Goal: Task Accomplishment & Management: Manage account settings

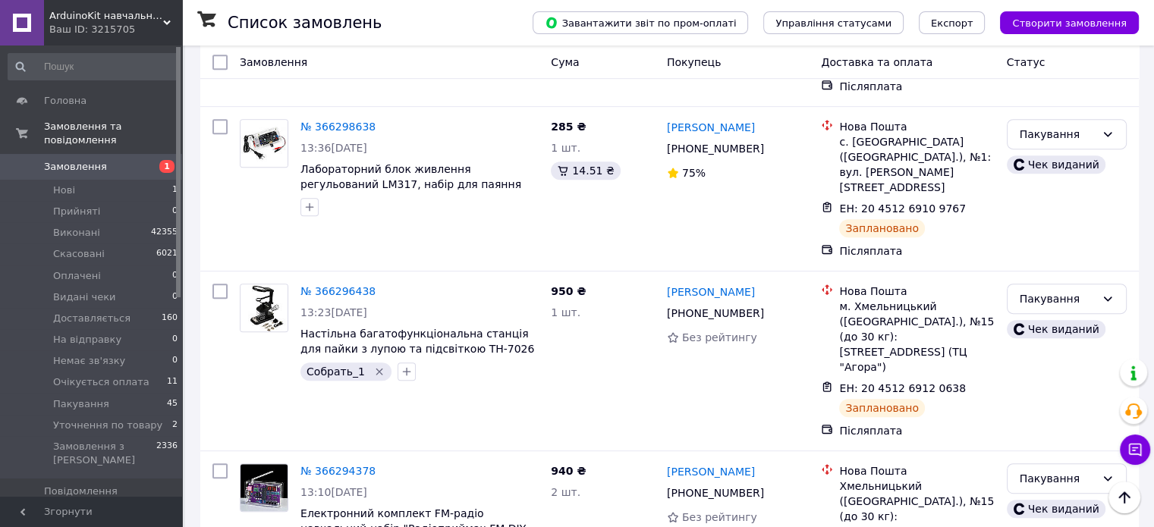
scroll to position [834, 0]
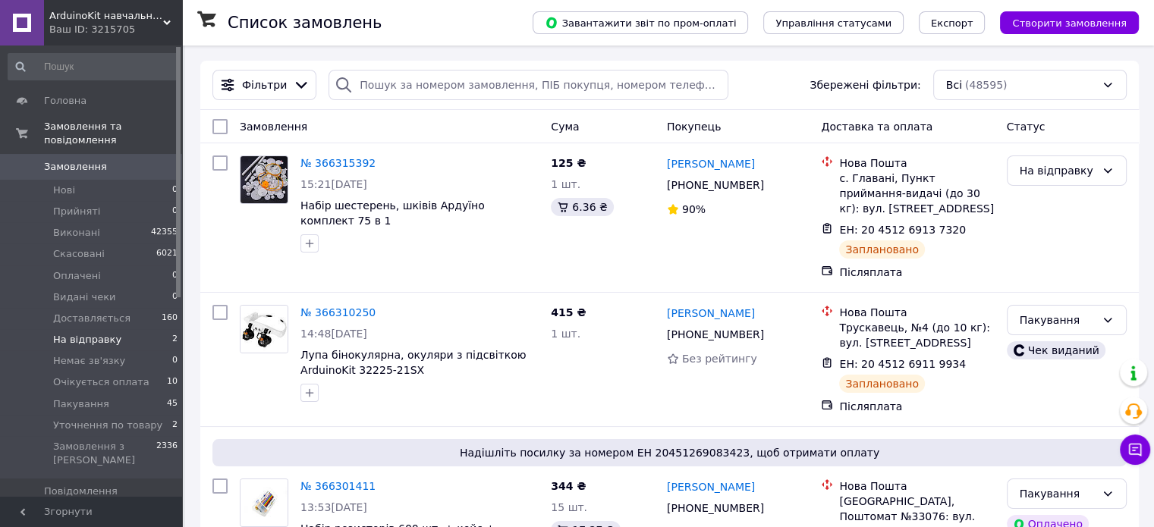
click at [94, 333] on span "На відправку" at bounding box center [87, 340] width 68 height 14
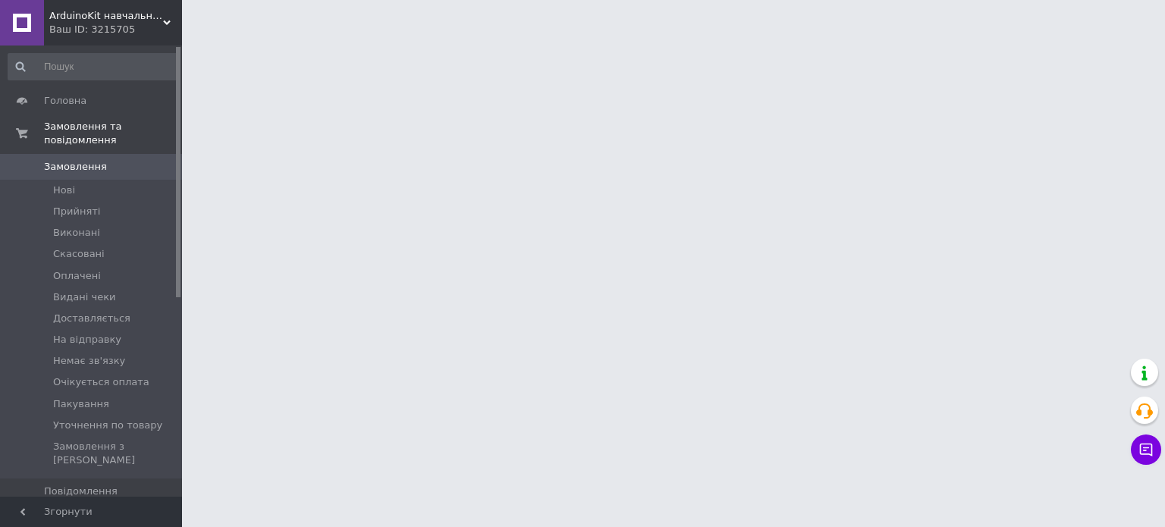
click at [89, 511] on span "Товари та послуги" at bounding box center [92, 518] width 96 height 14
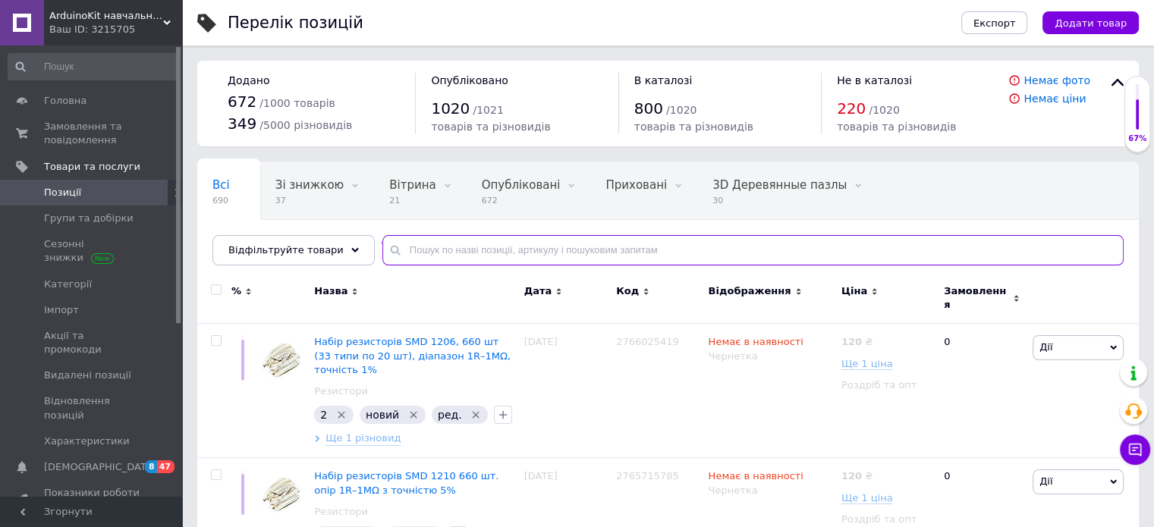
click at [402, 255] on input "text" at bounding box center [752, 250] width 741 height 30
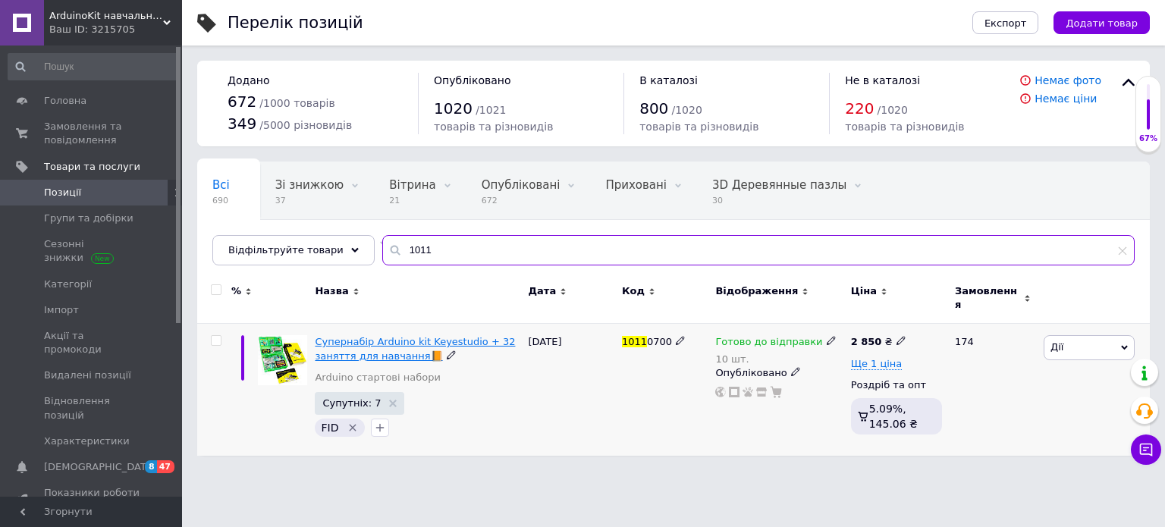
type input "1011"
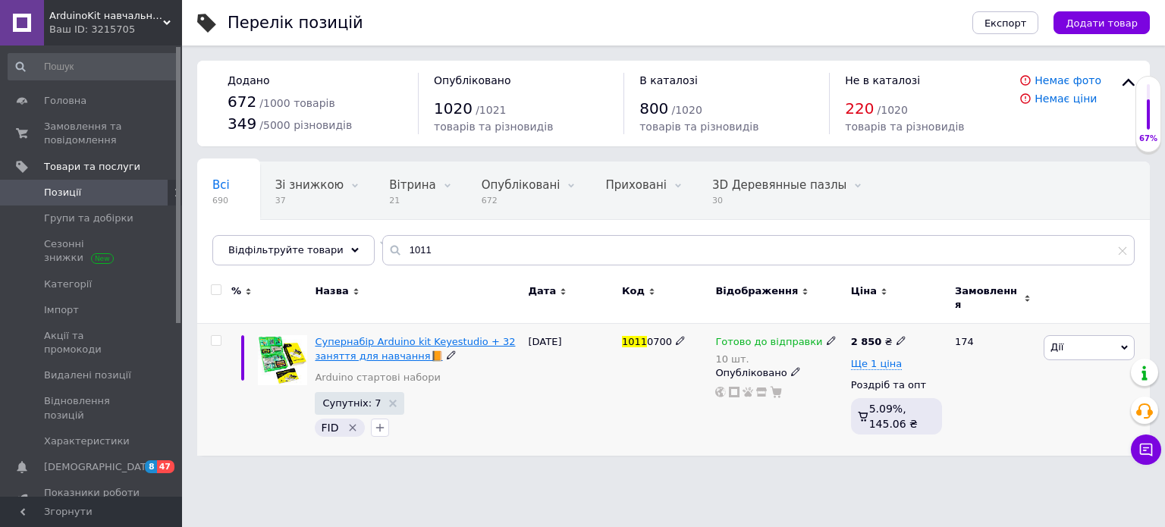
click at [355, 339] on span "Супернабір Arduino kit Keyestudio + 32 заняття для навчання📙" at bounding box center [415, 348] width 200 height 25
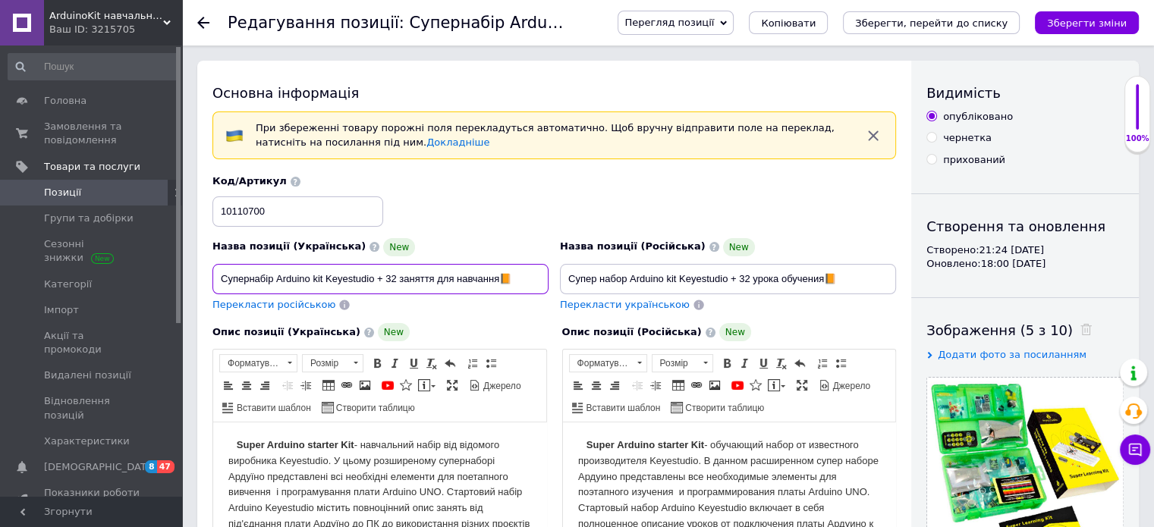
drag, startPoint x: 479, startPoint y: 284, endPoint x: 198, endPoint y: 275, distance: 281.5
drag, startPoint x: 843, startPoint y: 284, endPoint x: 551, endPoint y: 283, distance: 292.0
click at [558, 285] on div "Назва позиції (Російська) New Супер набор Arduino kit Keyestudio + 32 урока обу…" at bounding box center [727, 275] width 347 height 86
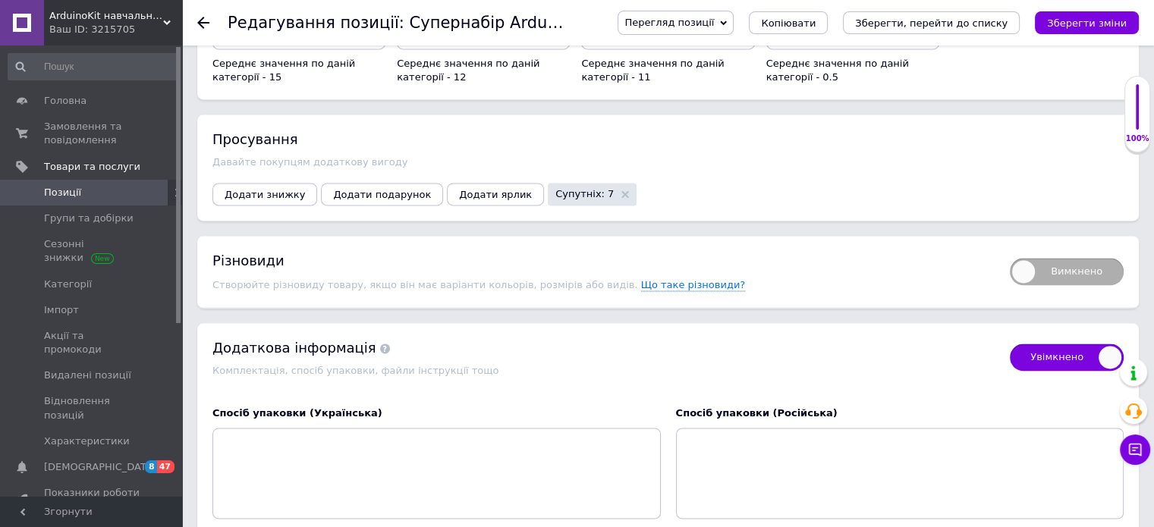
scroll to position [2655, 0]
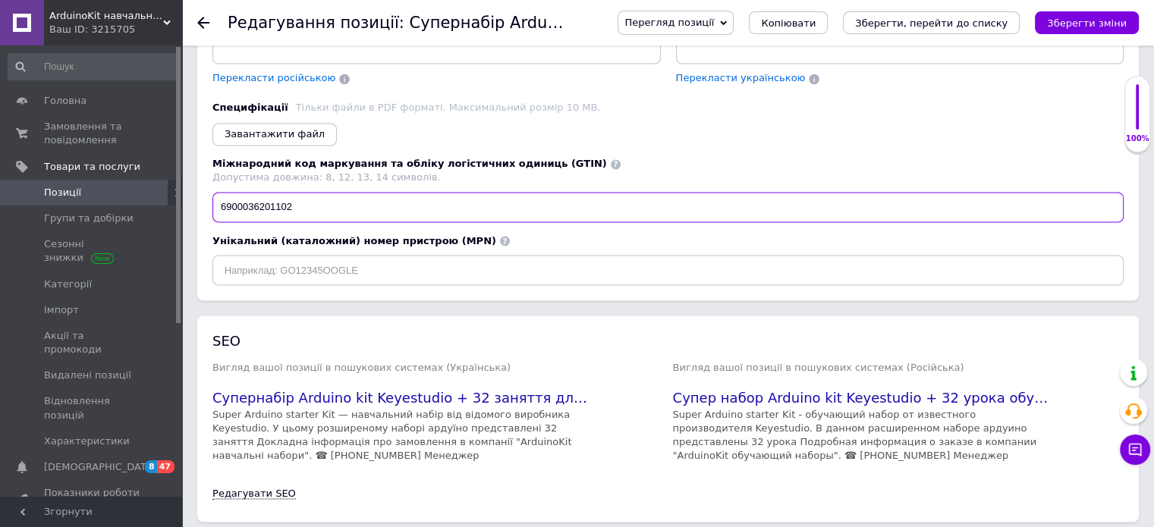
drag, startPoint x: 318, startPoint y: 189, endPoint x: 226, endPoint y: 183, distance: 92.0
click at [226, 192] on input "6900036201102" at bounding box center [667, 207] width 911 height 30
drag, startPoint x: 312, startPoint y: 196, endPoint x: 310, endPoint y: 187, distance: 8.6
click at [312, 195] on input "6900036201102" at bounding box center [667, 207] width 911 height 30
click at [331, 192] on input "6900036201102" at bounding box center [667, 207] width 911 height 30
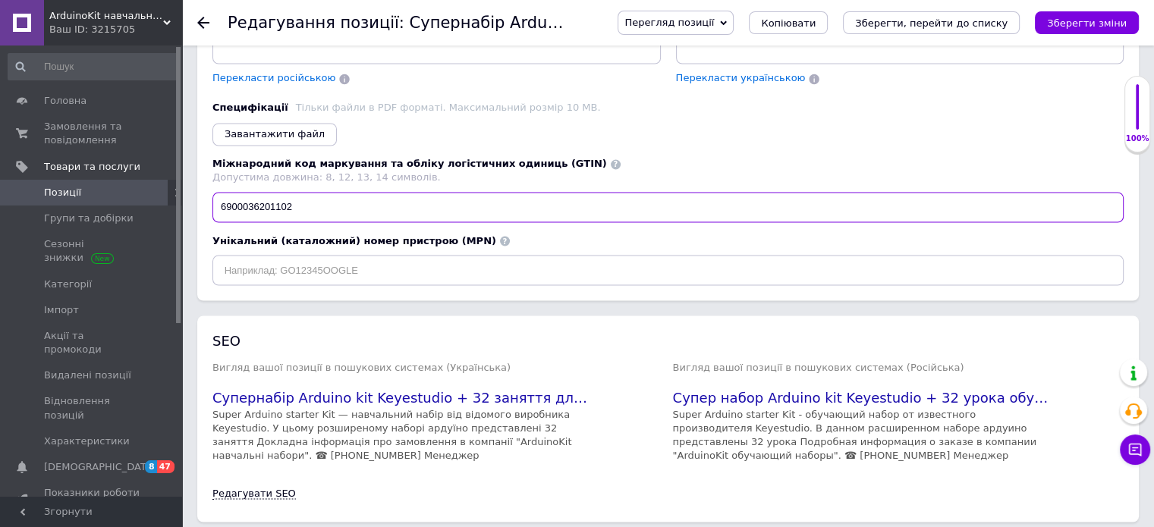
drag, startPoint x: 310, startPoint y: 184, endPoint x: 213, endPoint y: 181, distance: 97.1
click at [213, 192] on input "6900036201102" at bounding box center [667, 207] width 911 height 30
checkbox input "true"
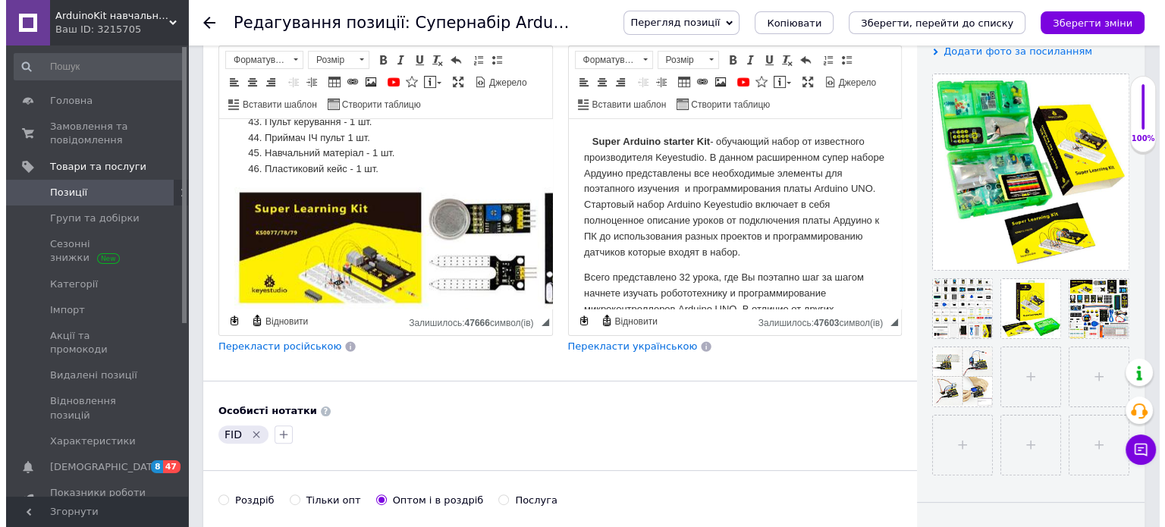
scroll to position [1138, 0]
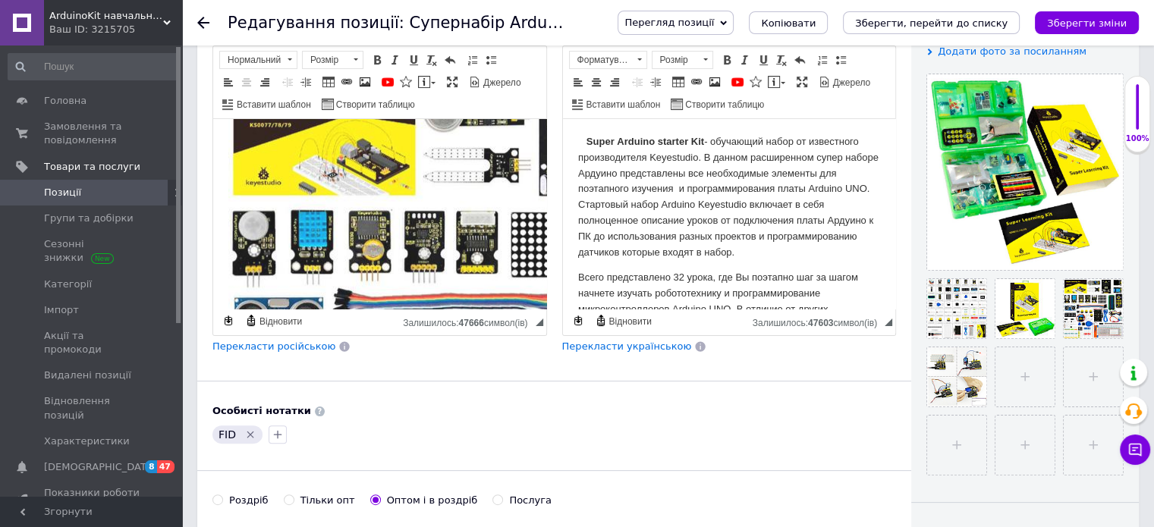
click at [407, 209] on img "Редактор, B9F89400-3855-4EF8-B72F-65B139E41086" at bounding box center [470, 322] width 485 height 485
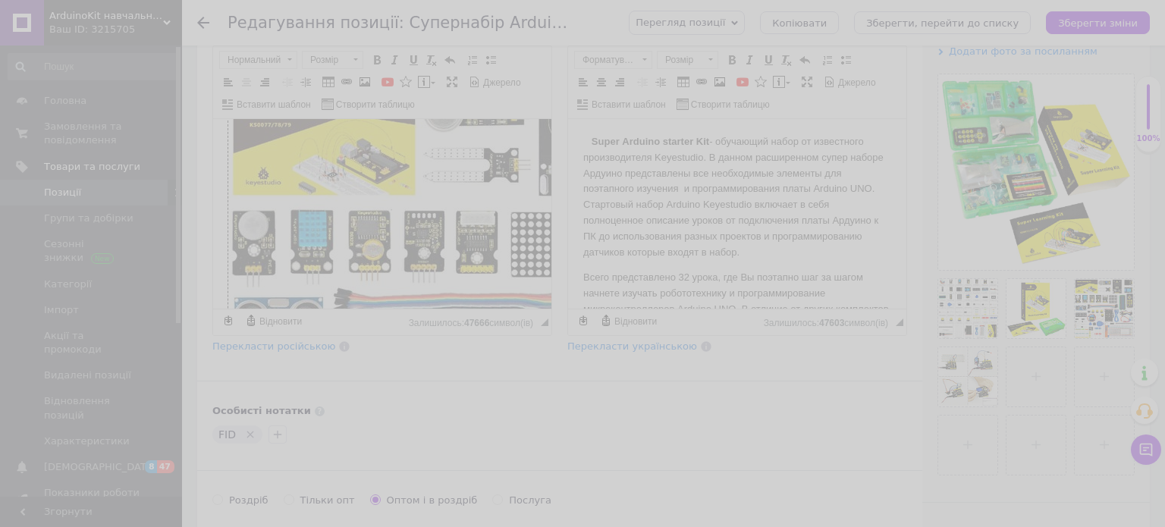
select select
type input "[URL][DOMAIN_NAME]"
type input "Ардуино датчики модули кейстудио"
type input "Набор Ардуино датчики модули кейстудио"
type input "640"
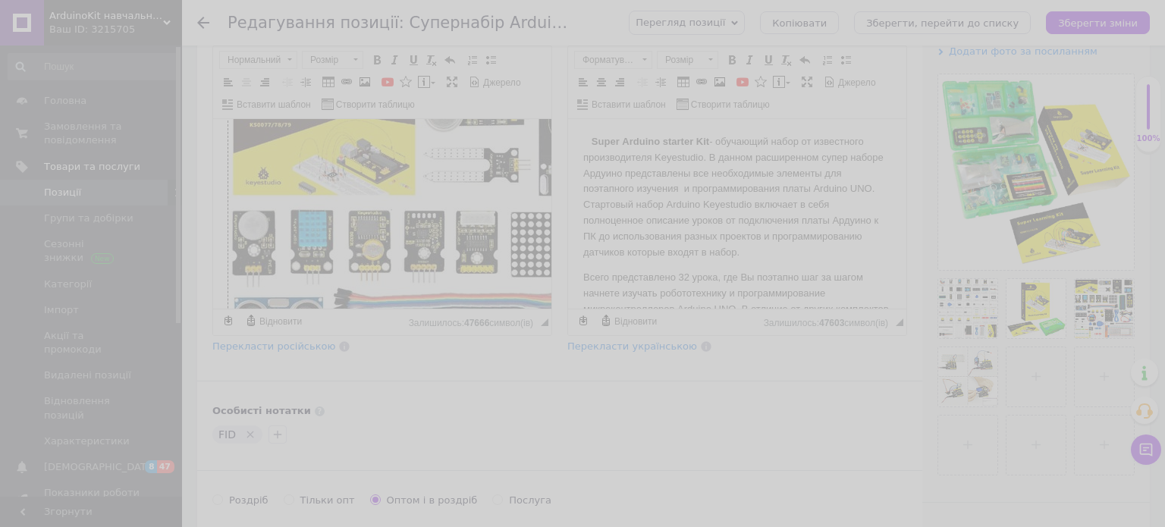
type input "640"
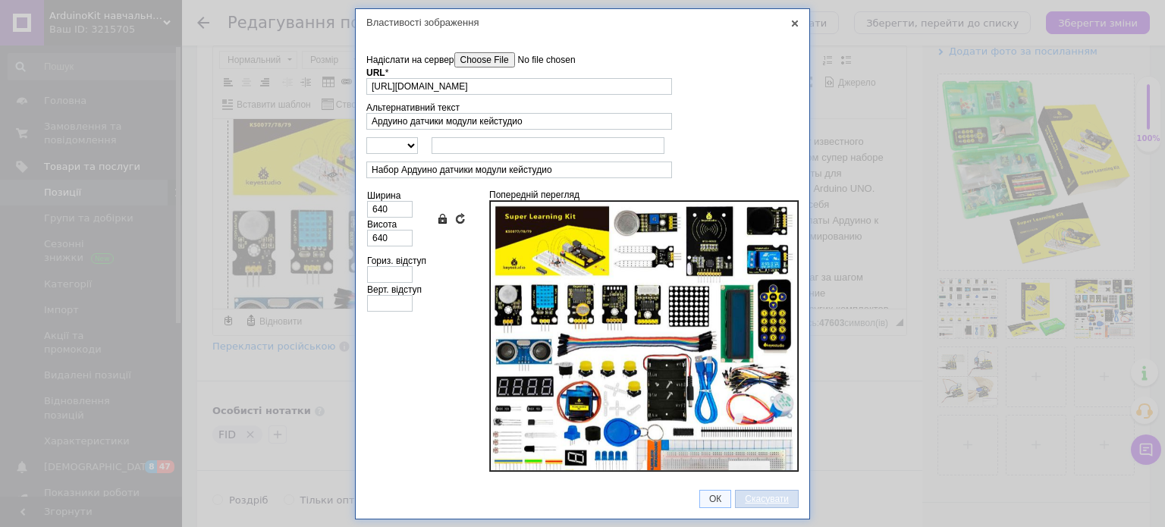
click at [746, 495] on span "Скасувати" at bounding box center [767, 499] width 62 height 11
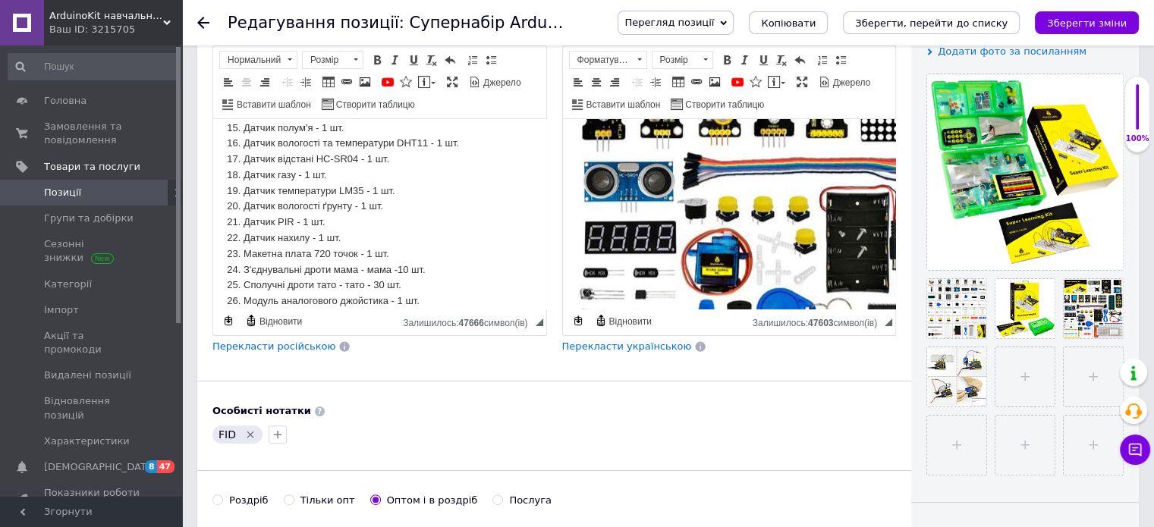
scroll to position [379, 15]
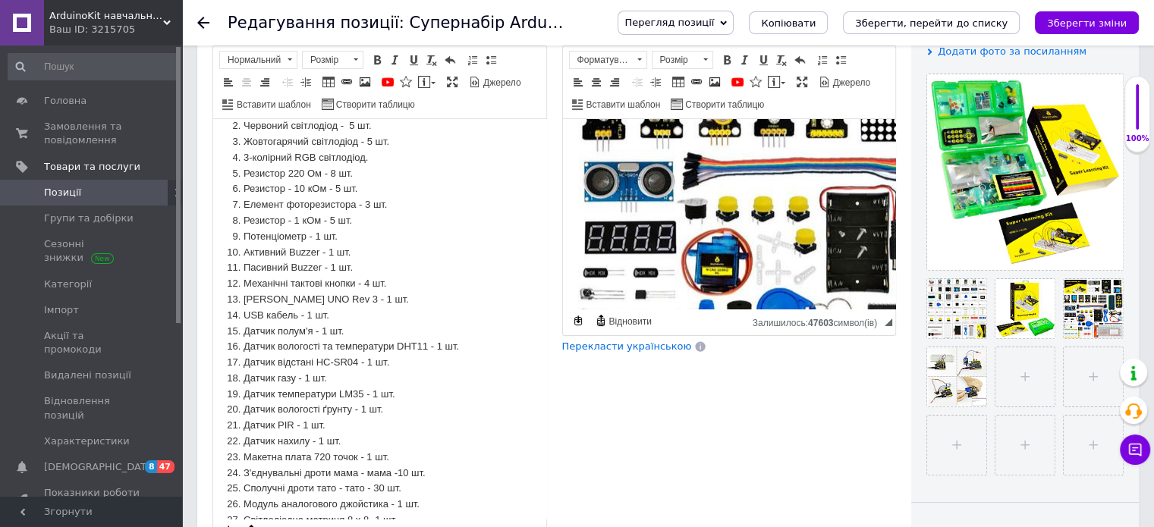
drag, startPoint x: 538, startPoint y: 321, endPoint x: 790, endPoint y: 531, distance: 328.0
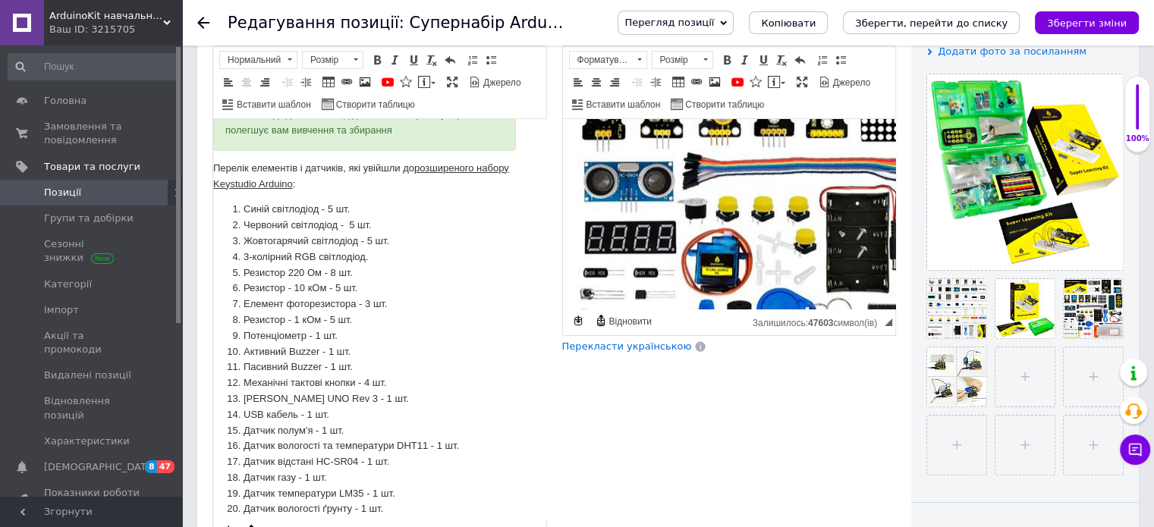
scroll to position [0, 15]
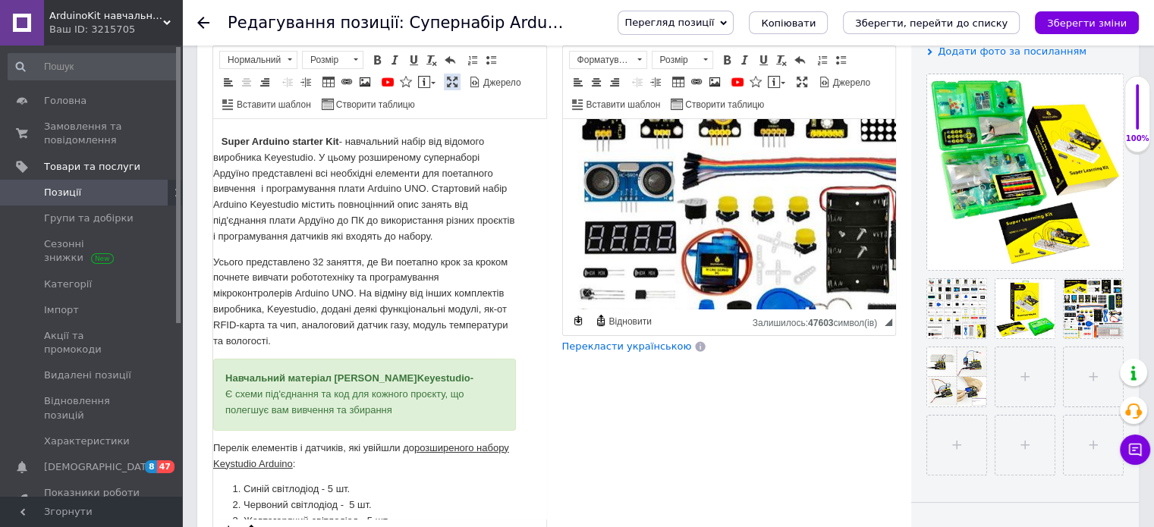
click at [446, 78] on span at bounding box center [452, 82] width 12 height 12
checkbox input "true"
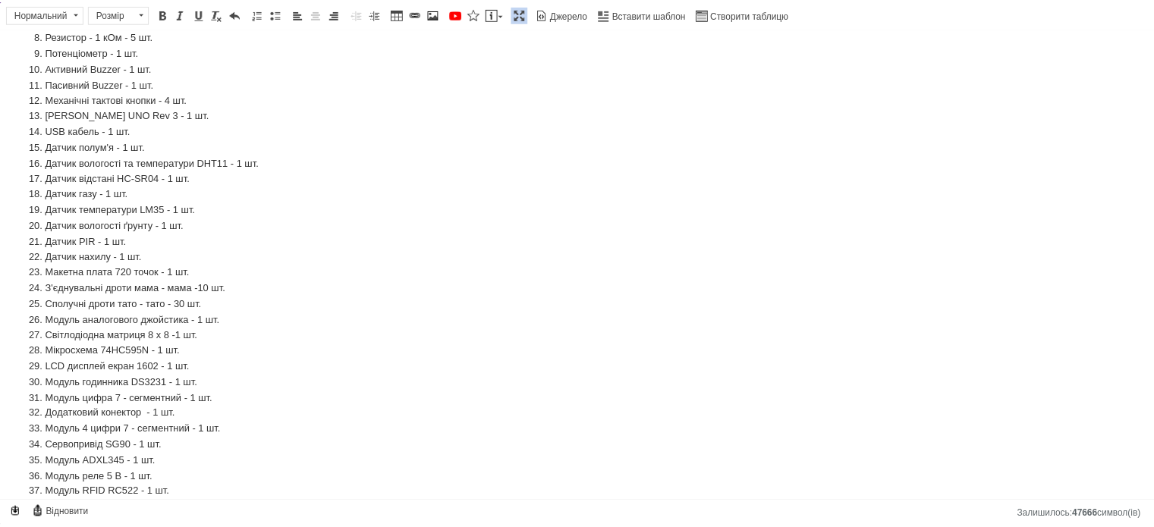
scroll to position [0, 0]
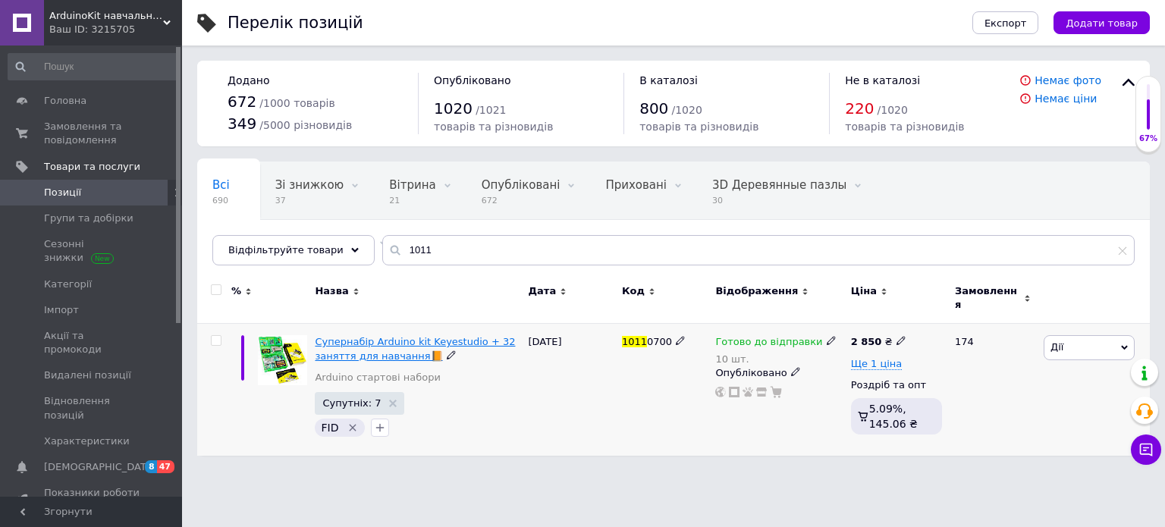
click at [444, 336] on span "Супернабір Arduino kit Keyestudio + 32 заняття для навчання📙" at bounding box center [415, 348] width 200 height 25
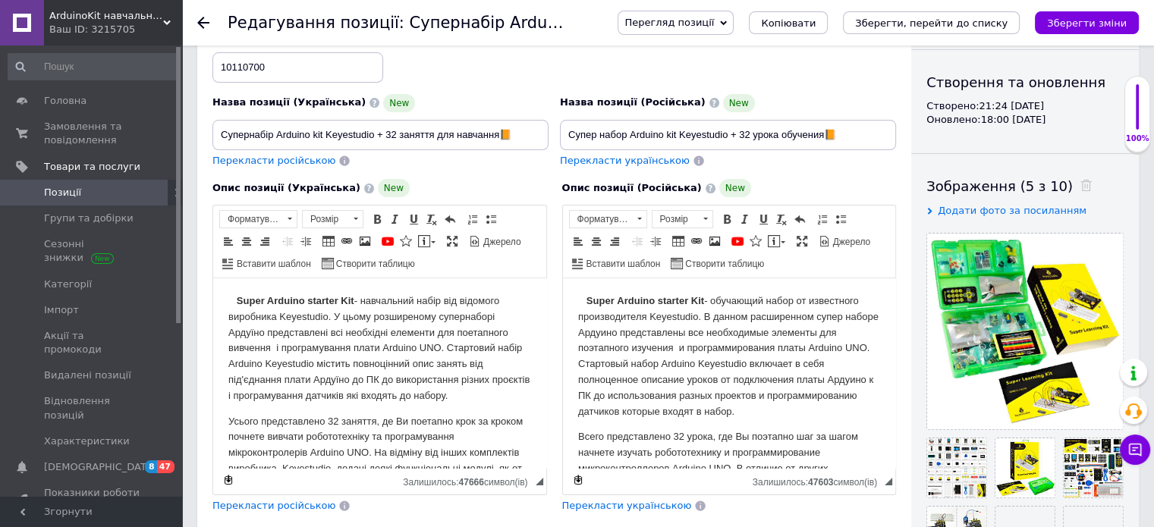
scroll to position [152, 0]
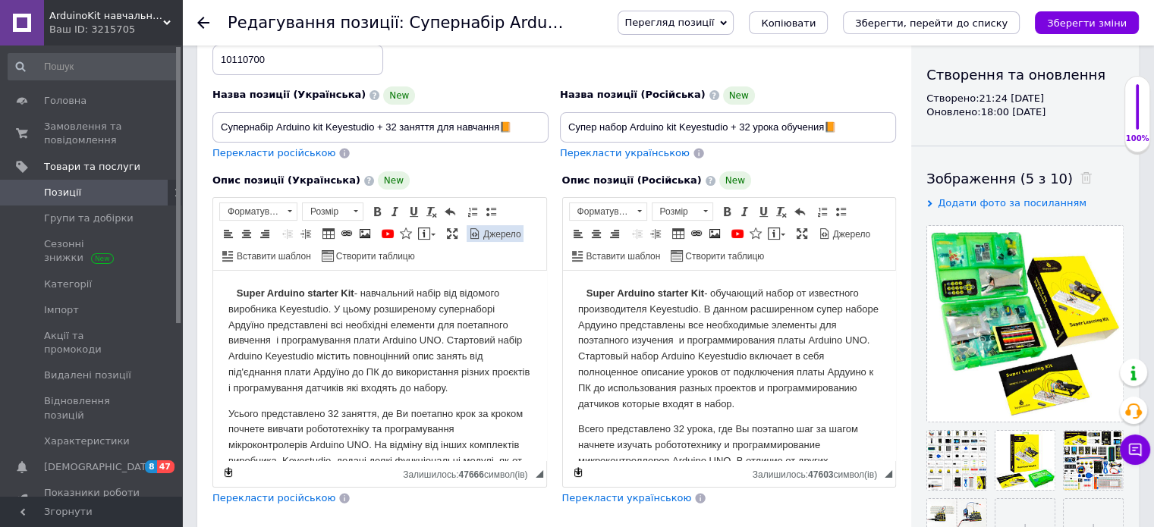
click at [484, 236] on span "Джерело" at bounding box center [501, 234] width 40 height 13
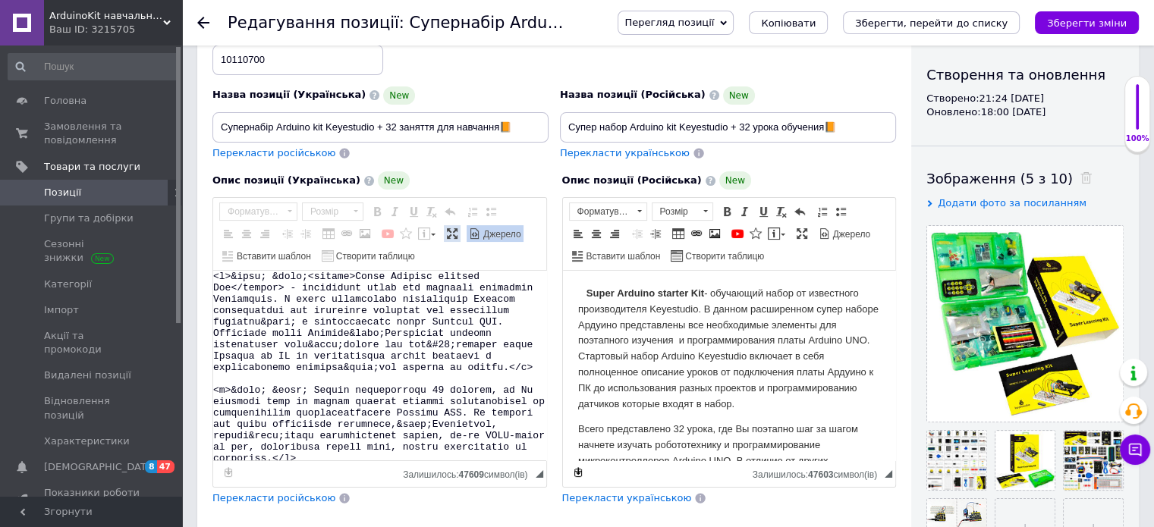
click at [447, 231] on span at bounding box center [452, 234] width 12 height 12
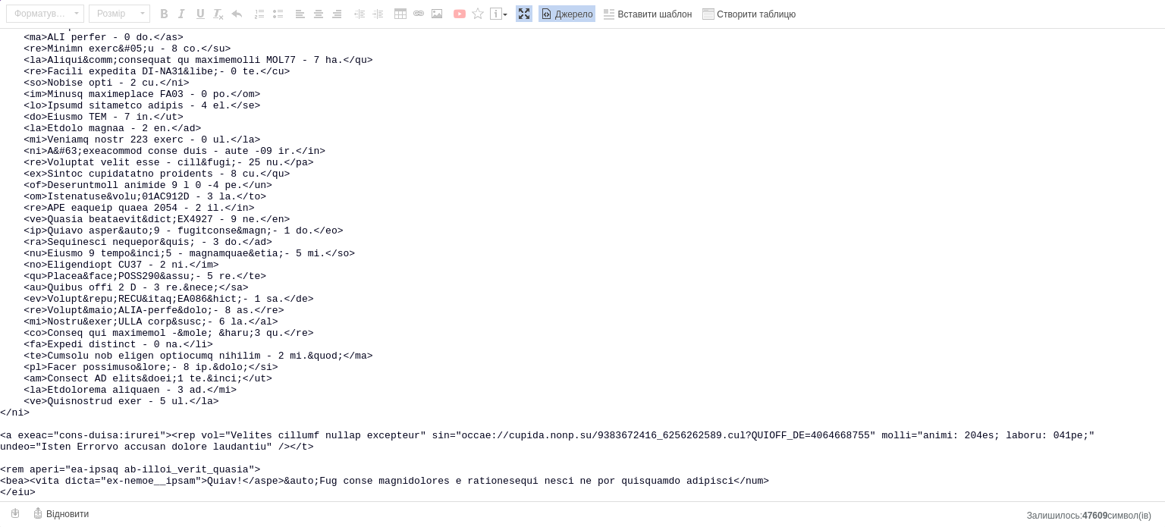
scroll to position [369, 0]
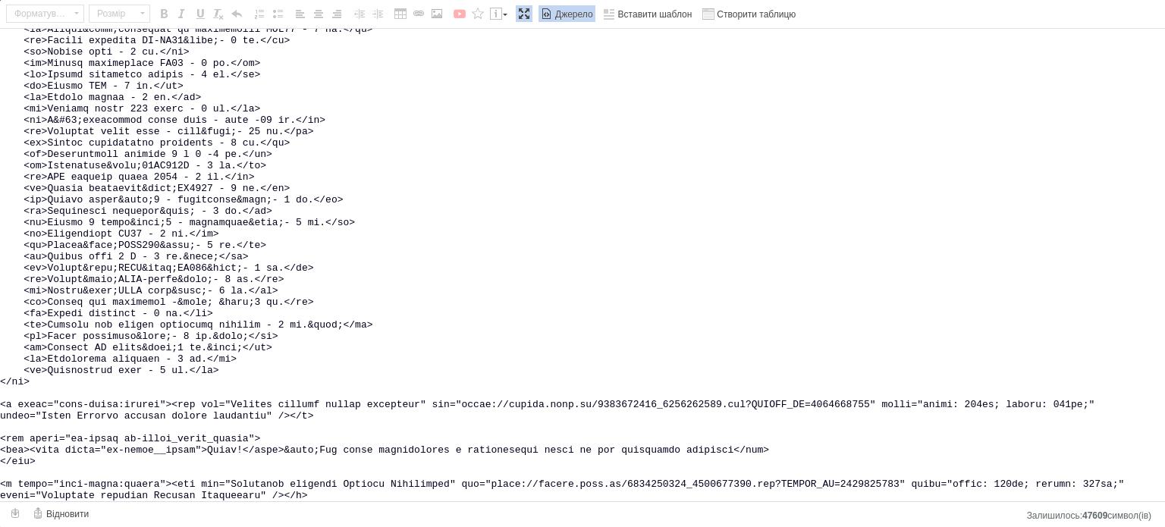
drag, startPoint x: 0, startPoint y: 36, endPoint x: 353, endPoint y: 503, distance: 585.3
click at [353, 503] on div "Панель інструментів редактора Форматування Форматування Розмір Розмір Жирний Сп…" at bounding box center [582, 264] width 1165 height 528
checkbox input "true"
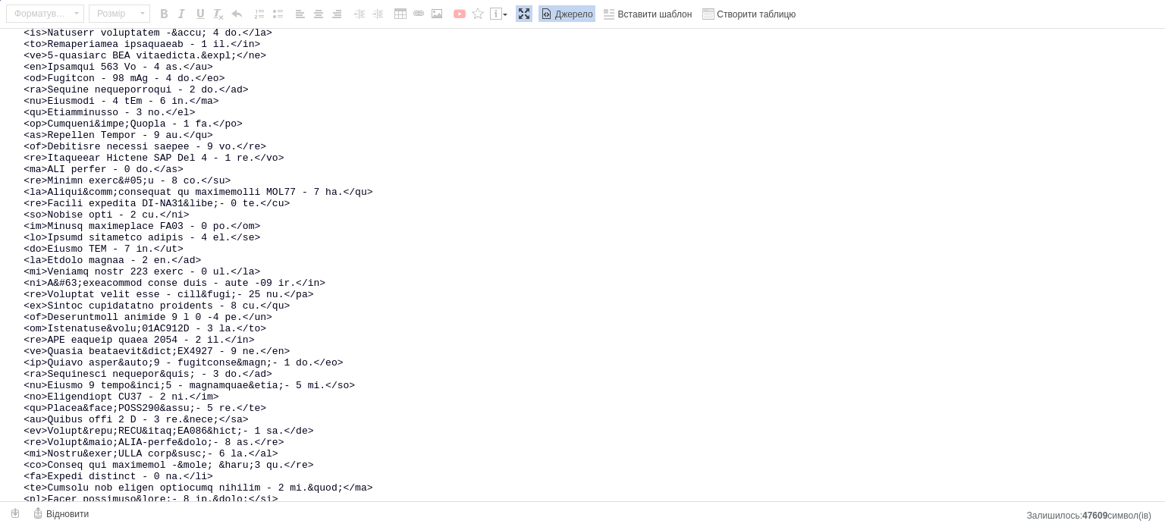
scroll to position [0, 0]
